Goal: Task Accomplishment & Management: Manage account settings

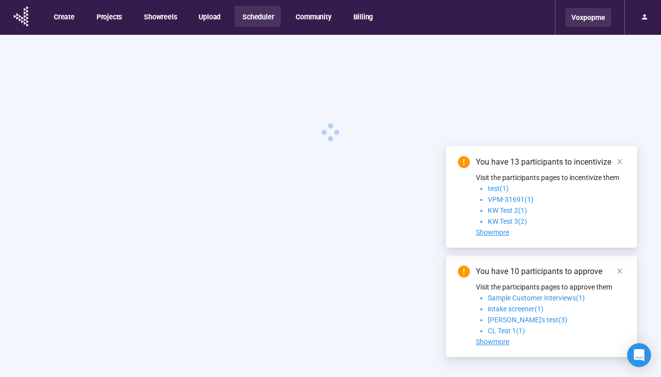
click at [572, 16] on div "Voxpopme" at bounding box center [589, 17] width 46 height 19
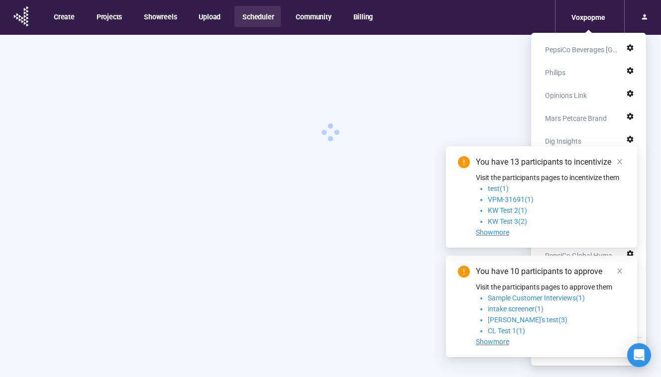
click at [616, 155] on div "You have 13 participants to incentivize Visit the participants pages to incenti…" at bounding box center [541, 197] width 191 height 102
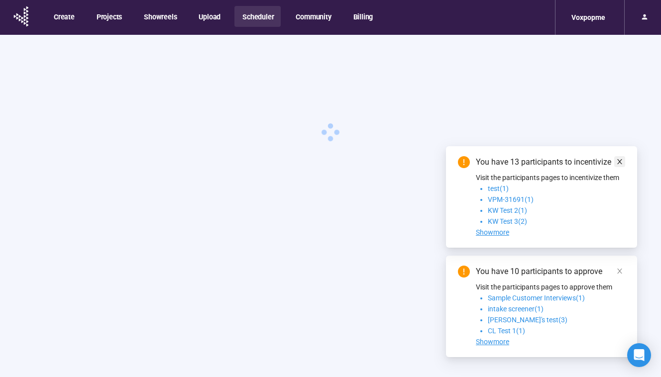
click at [621, 163] on icon "close" at bounding box center [620, 161] width 7 height 7
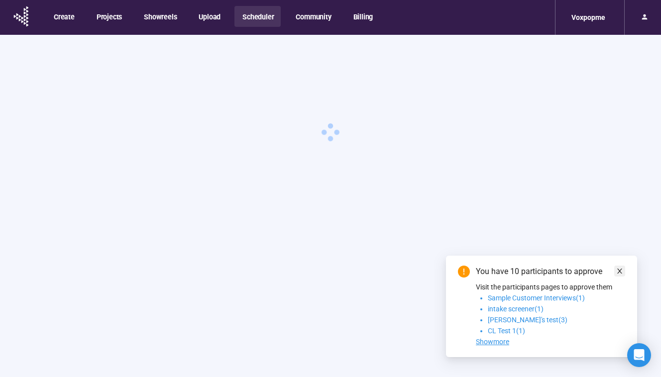
click at [618, 269] on icon "close" at bounding box center [620, 271] width 5 height 5
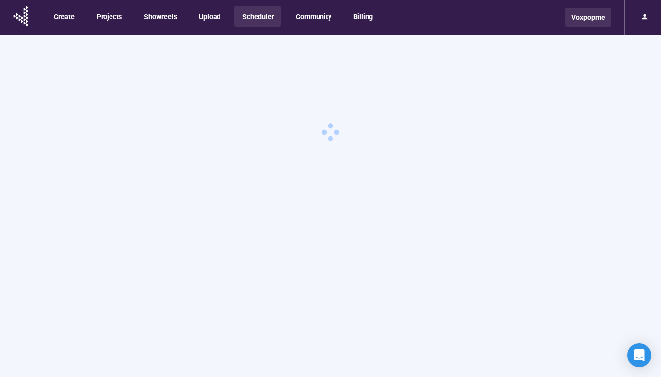
click at [596, 21] on div "Voxpopme" at bounding box center [589, 17] width 46 height 19
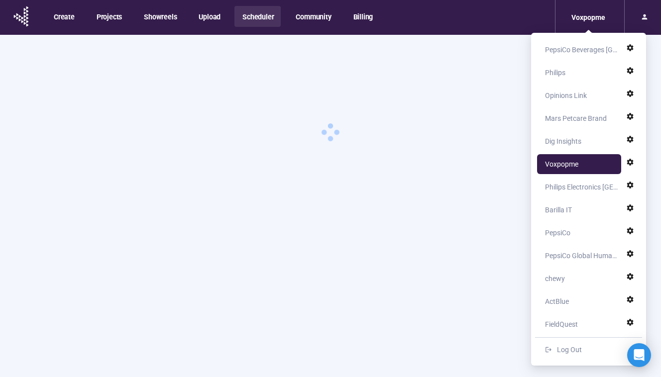
click at [577, 106] on ul "PepsiCo Beverages North America Philips Opinions Link Mars Petcare Brand Dig In…" at bounding box center [588, 199] width 107 height 325
click at [576, 86] on div "Opinions Link" at bounding box center [566, 96] width 42 height 20
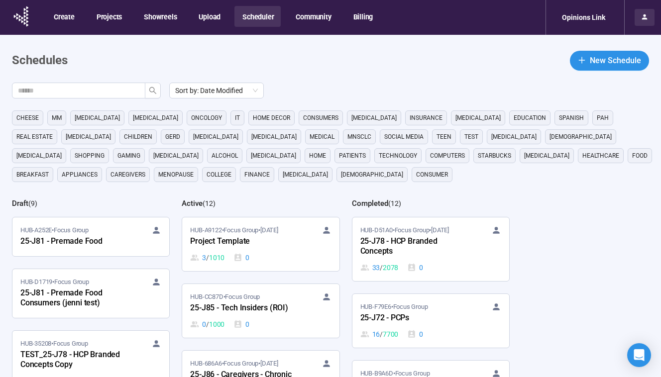
click at [644, 17] on icon at bounding box center [644, 16] width 5 height 5
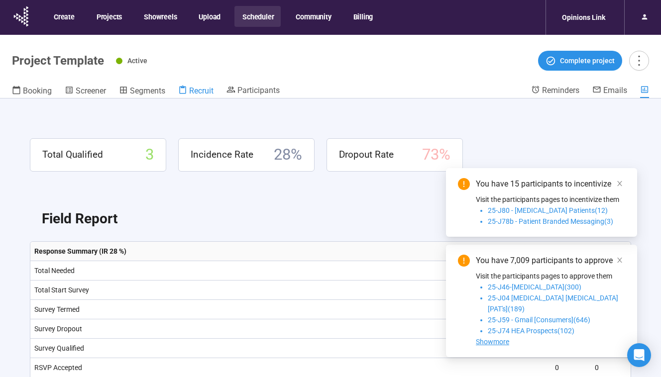
click at [213, 88] on span "Recruit" at bounding box center [201, 90] width 24 height 9
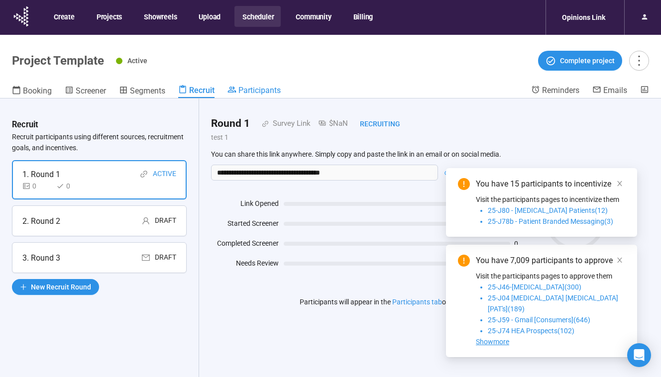
click at [279, 89] on span "Participants" at bounding box center [260, 90] width 42 height 9
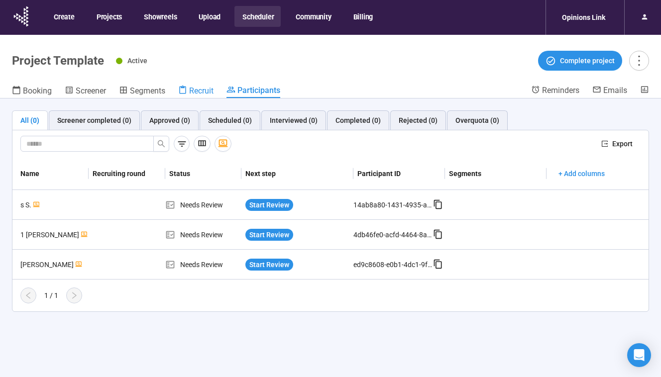
click at [211, 89] on span "Recruit" at bounding box center [201, 90] width 24 height 9
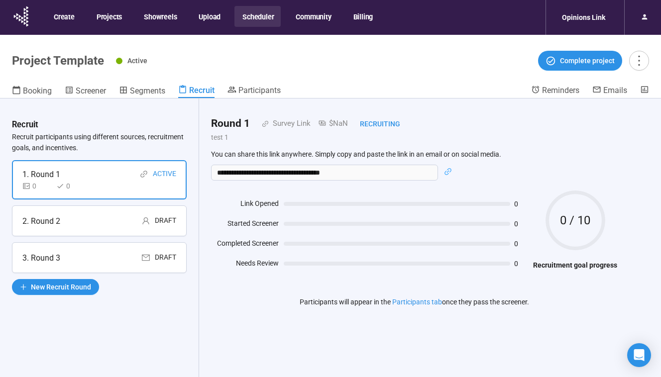
click at [283, 96] on div "Booking Screener Segments Recruit Participants" at bounding box center [271, 91] width 519 height 13
click at [266, 90] on span "Participants" at bounding box center [260, 90] width 42 height 9
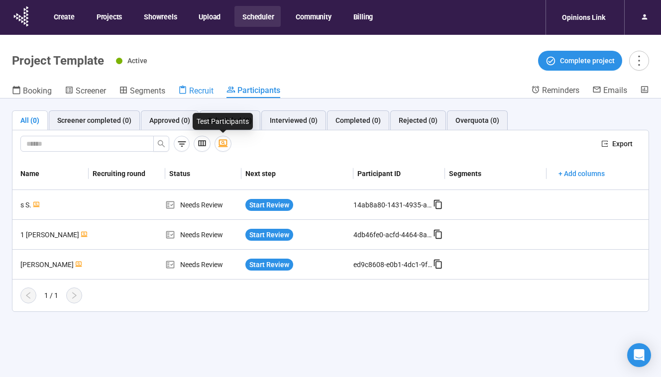
click at [208, 98] on header "Project Template Active Complete project Booking Screener Segments Recruit Part…" at bounding box center [330, 67] width 661 height 64
click at [208, 87] on span "Recruit" at bounding box center [201, 90] width 24 height 9
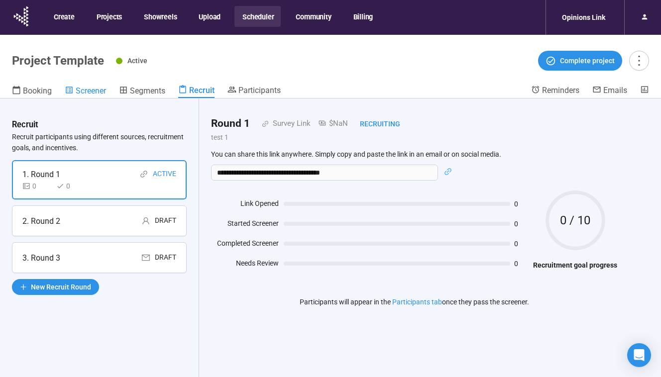
click at [95, 92] on span "Screener" at bounding box center [91, 90] width 30 height 9
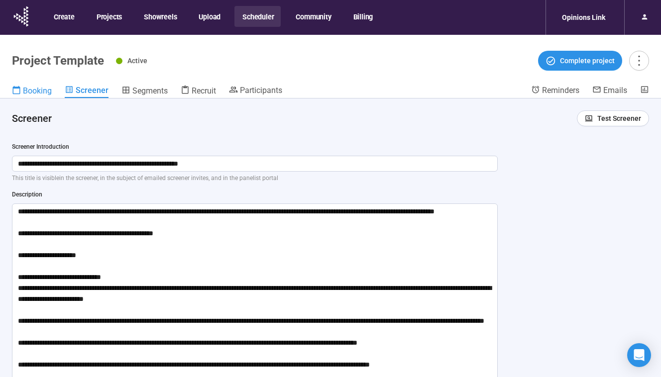
click at [32, 90] on span "Booking" at bounding box center [37, 90] width 29 height 9
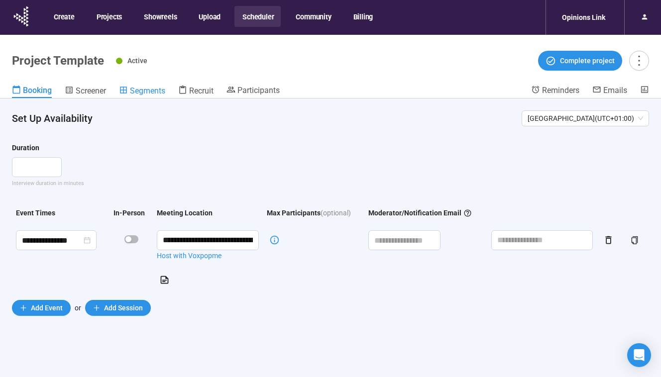
click at [143, 93] on span "Segments" at bounding box center [147, 90] width 35 height 9
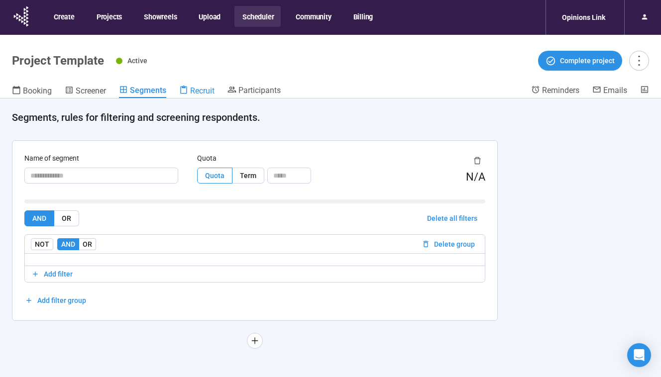
click at [199, 89] on span "Recruit" at bounding box center [202, 90] width 24 height 9
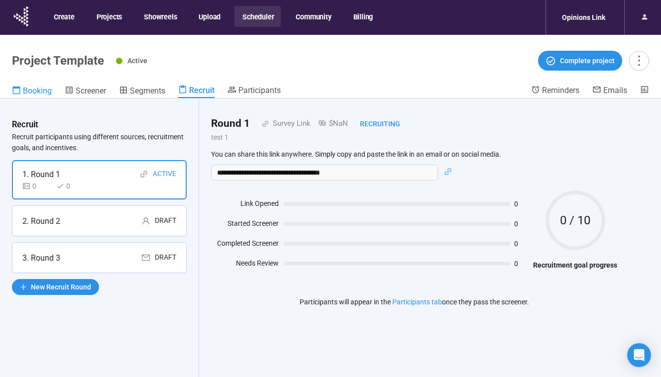
click at [44, 85] on link "Booking" at bounding box center [32, 91] width 40 height 13
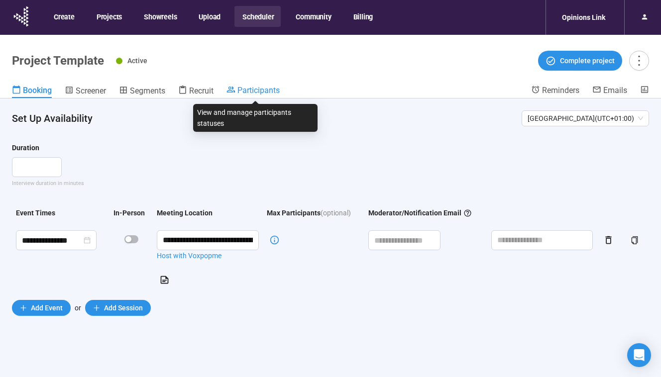
click at [244, 91] on span "Participants" at bounding box center [259, 90] width 42 height 9
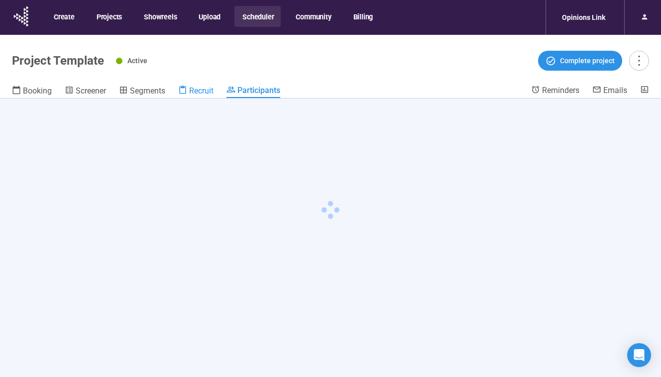
click at [191, 90] on span "Recruit" at bounding box center [201, 90] width 24 height 9
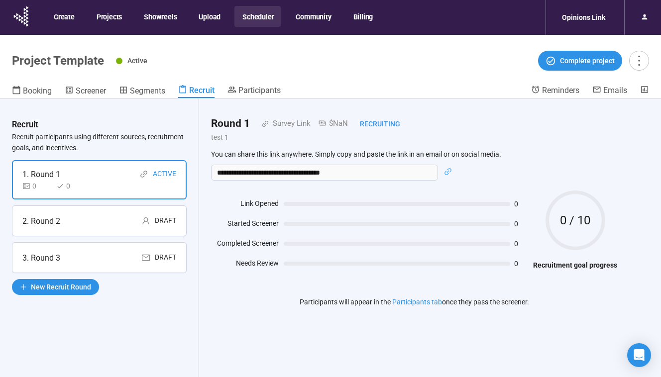
click at [195, 91] on span "Recruit" at bounding box center [201, 90] width 25 height 9
click at [97, 92] on span "Screener" at bounding box center [91, 90] width 30 height 9
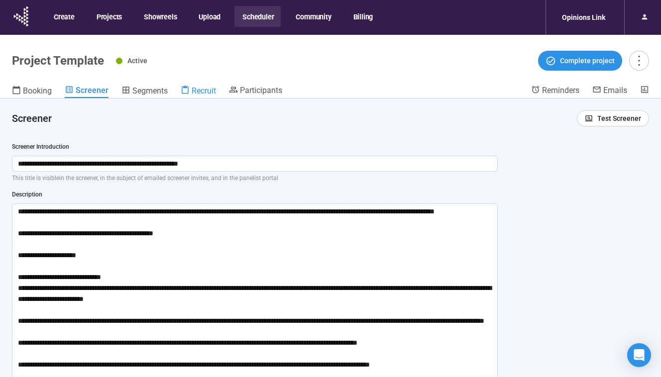
click at [200, 94] on span "Recruit" at bounding box center [204, 90] width 24 height 9
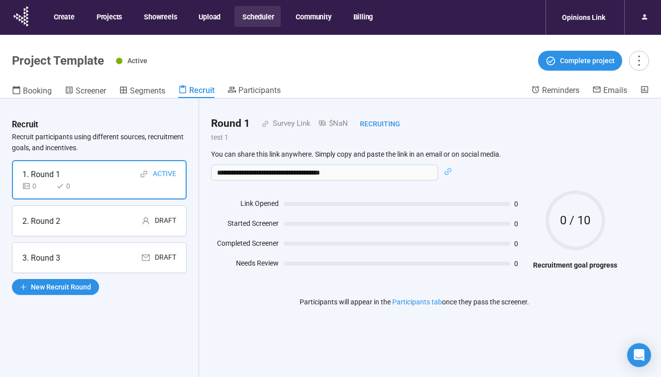
click at [31, 84] on header "Project Template Active Complete project Booking Screener Segments Recruit Part…" at bounding box center [330, 67] width 661 height 64
click at [264, 86] on span "Participants" at bounding box center [260, 90] width 42 height 9
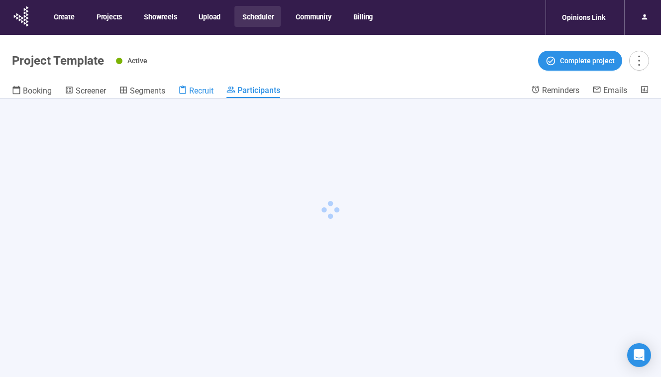
click at [209, 93] on span "Recruit" at bounding box center [201, 90] width 24 height 9
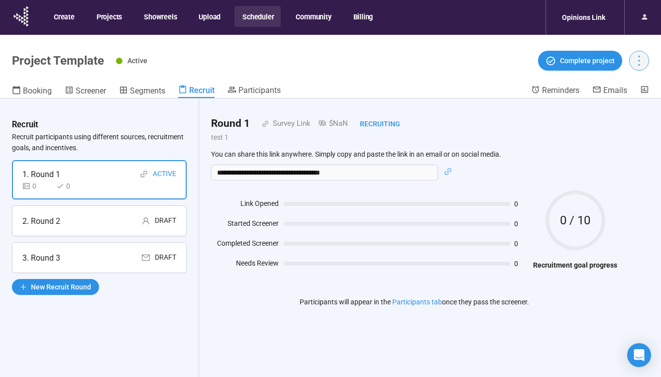
click at [632, 63] on icon "more" at bounding box center [638, 60] width 13 height 13
click at [636, 66] on icon "more" at bounding box center [638, 60] width 13 height 13
click at [620, 102] on span "Duplicate" at bounding box center [619, 98] width 44 height 11
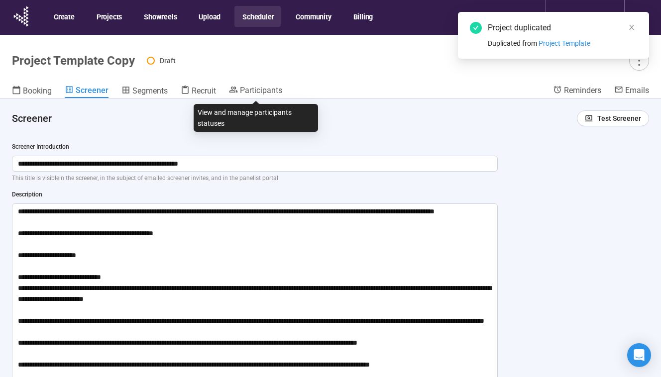
click at [258, 82] on header "Project Template Copy Draft Booking Screener Segments Recruit Participants Remi…" at bounding box center [330, 67] width 661 height 64
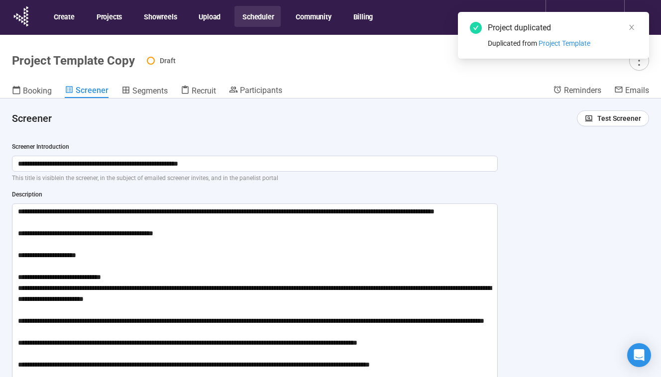
click at [258, 85] on header "Project Template Copy Draft Booking Screener Segments Recruit Participants Remi…" at bounding box center [330, 67] width 661 height 64
click at [258, 85] on div "Participants" at bounding box center [255, 90] width 53 height 10
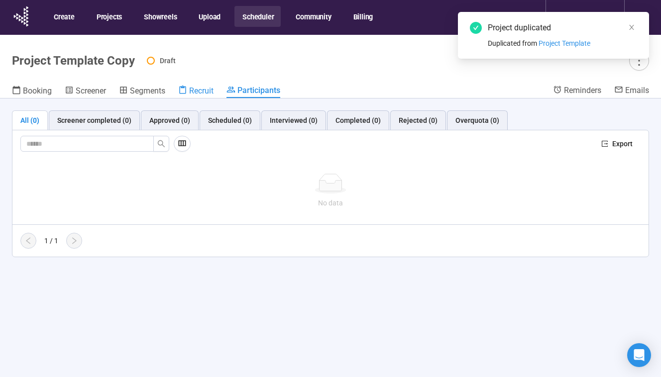
click at [210, 91] on span "Recruit" at bounding box center [201, 90] width 24 height 9
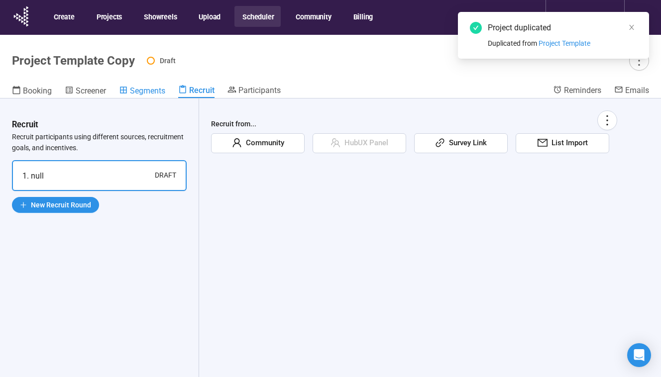
click at [149, 93] on span "Segments" at bounding box center [147, 90] width 35 height 9
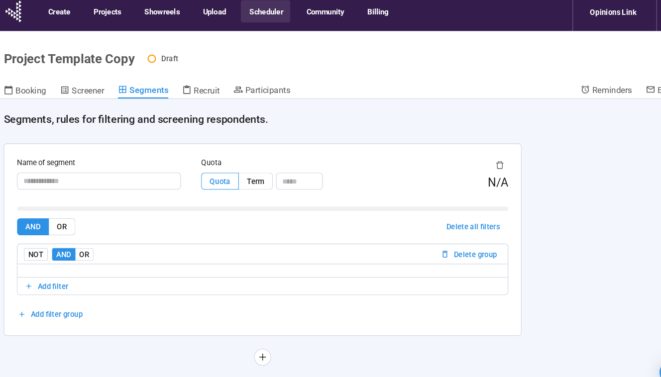
click at [274, 23] on button "Scheduler" at bounding box center [258, 16] width 46 height 21
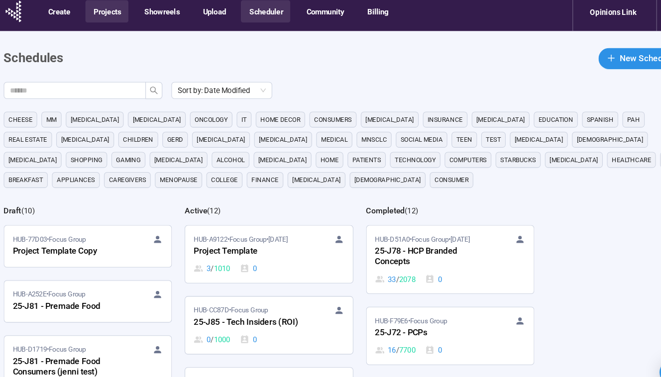
click at [94, 26] on button "Projects" at bounding box center [109, 16] width 40 height 21
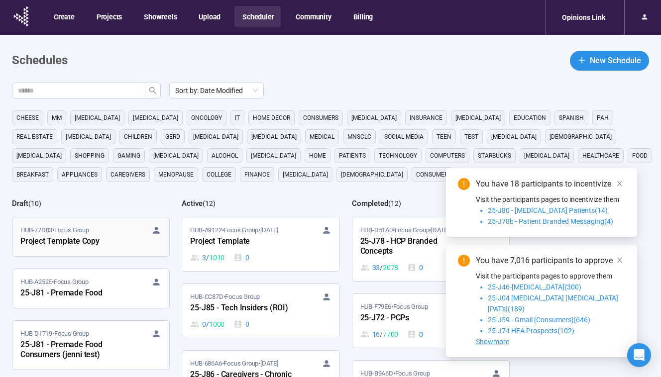
click at [131, 233] on div "HUB-77D03 • Focus Group" at bounding box center [90, 231] width 141 height 10
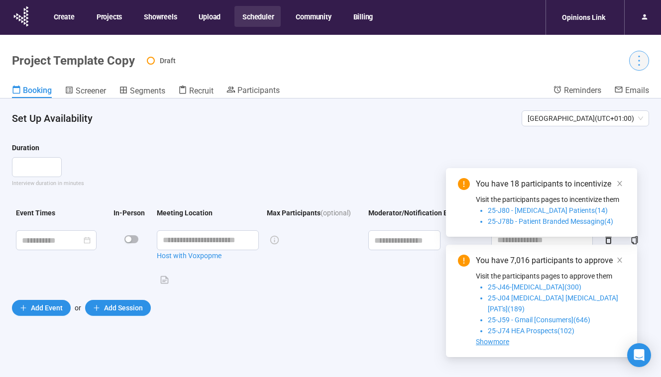
click at [637, 59] on icon "more" at bounding box center [638, 60] width 13 height 13
click at [621, 113] on span "Delete draft" at bounding box center [616, 115] width 38 height 8
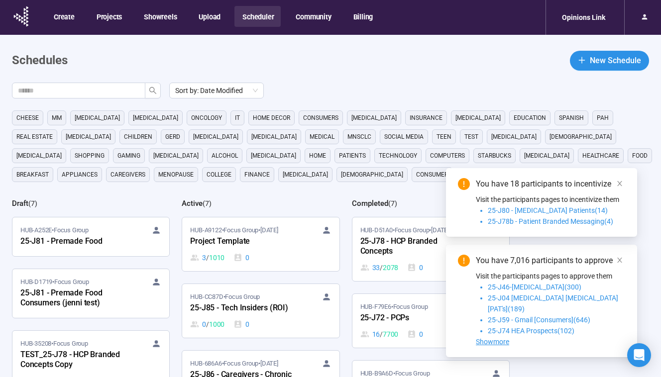
click at [255, 15] on button "Scheduler" at bounding box center [258, 16] width 46 height 21
click at [245, 236] on div "Project Template" at bounding box center [245, 242] width 110 height 13
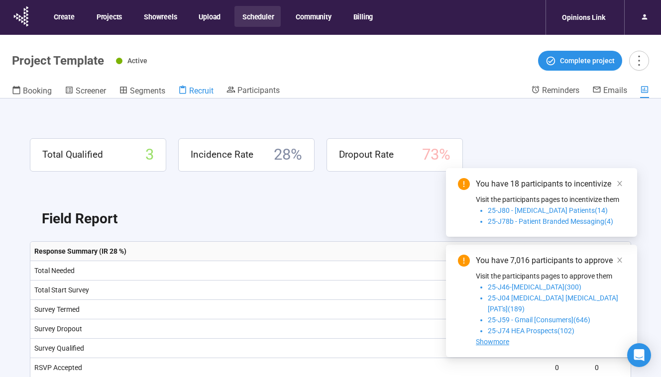
click at [194, 92] on span "Recruit" at bounding box center [201, 90] width 24 height 9
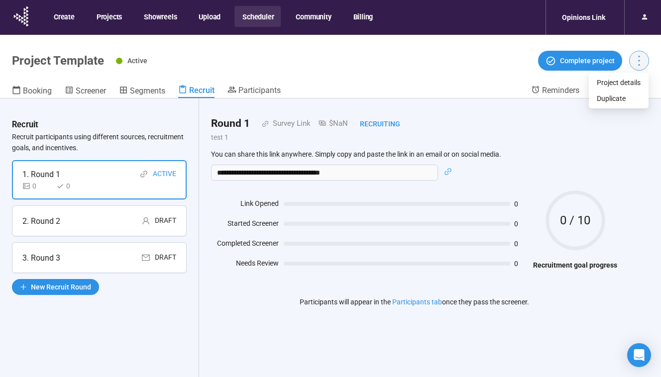
click at [635, 58] on icon "more" at bounding box center [638, 60] width 13 height 13
click at [600, 80] on span "Project details" at bounding box center [619, 82] width 44 height 11
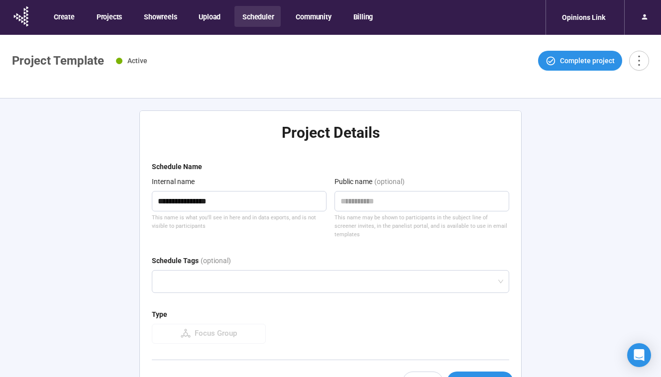
type textarea "**********"
click at [262, 162] on div "Schedule Name" at bounding box center [331, 168] width 358 height 15
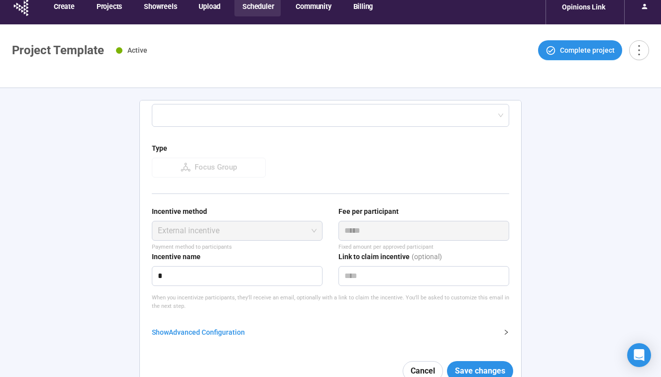
scroll to position [35, 0]
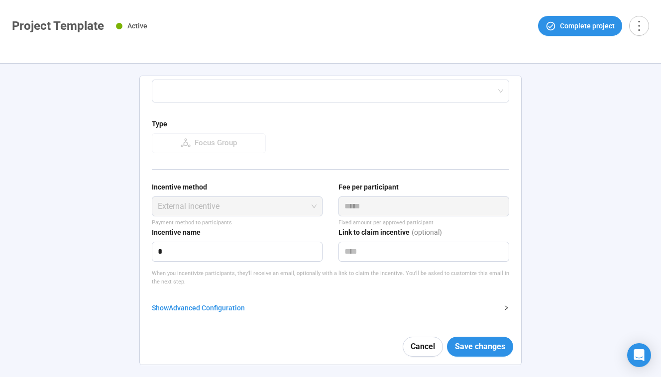
click at [201, 311] on div "Show Advanced Configuration" at bounding box center [325, 308] width 346 height 11
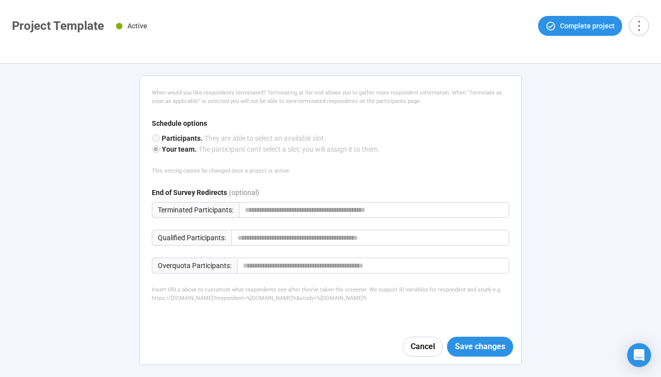
scroll to position [632, 0]
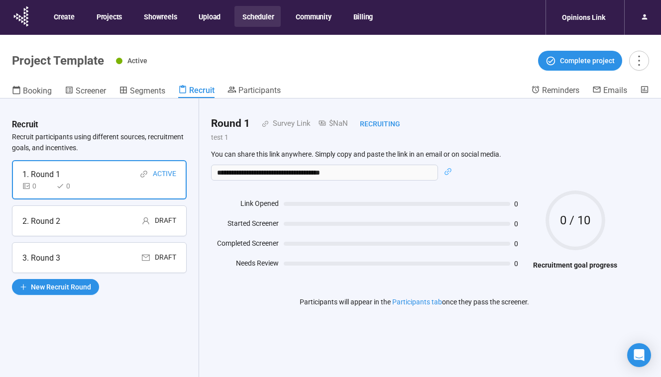
click at [103, 215] on div "2. Round 2 Draft" at bounding box center [99, 221] width 154 height 12
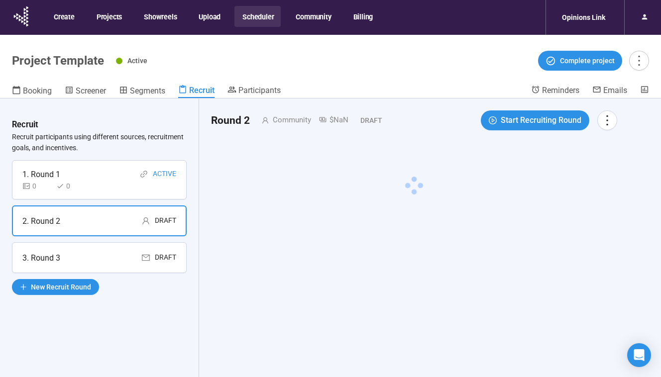
click at [95, 252] on div "3. Round 3 Draft" at bounding box center [99, 258] width 154 height 12
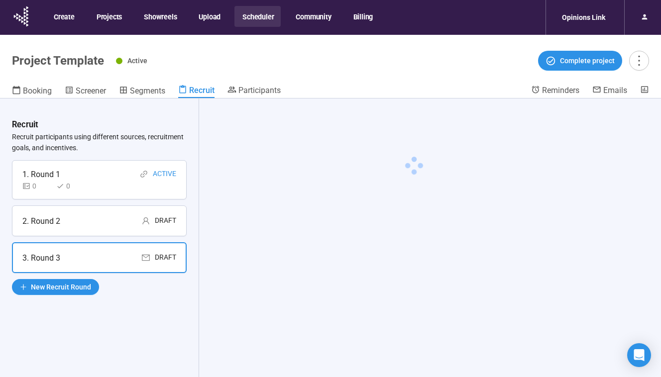
click at [99, 177] on div "1. Round 1 Active" at bounding box center [99, 174] width 154 height 12
